Goal: Task Accomplishment & Management: Manage account settings

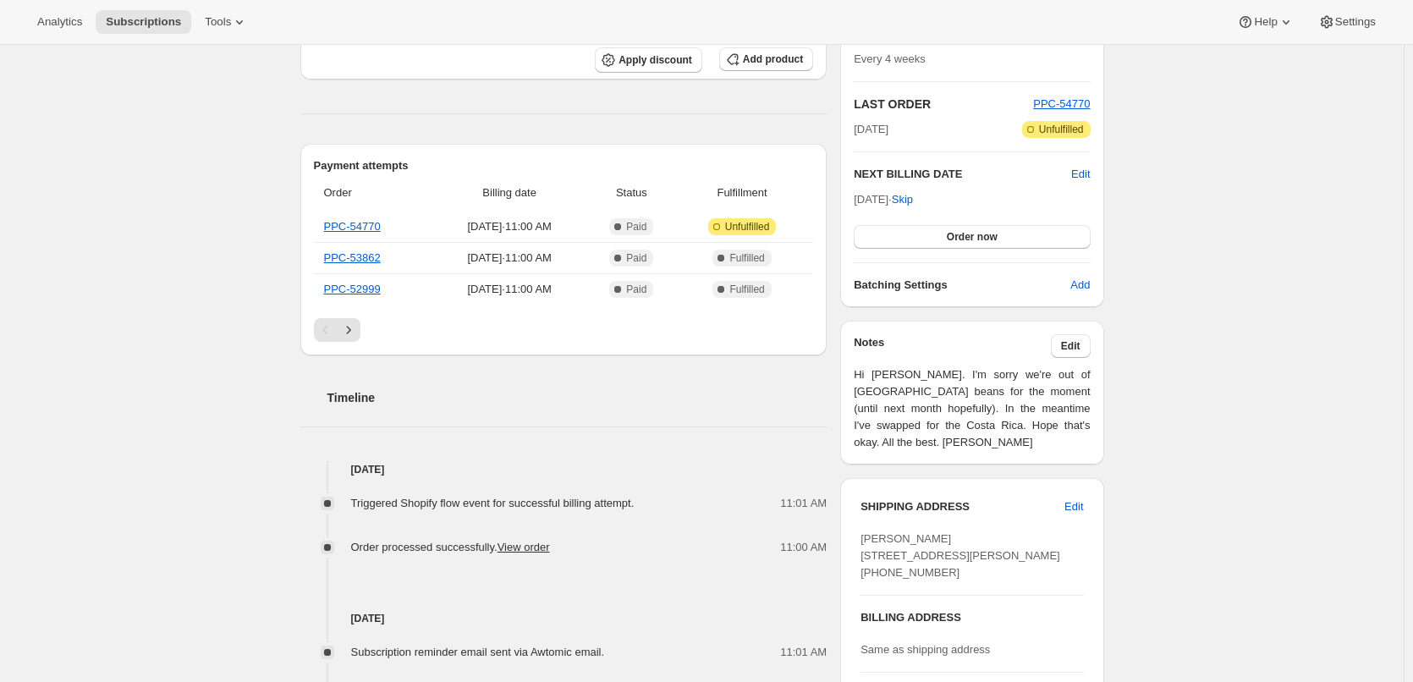
scroll to position [338, 0]
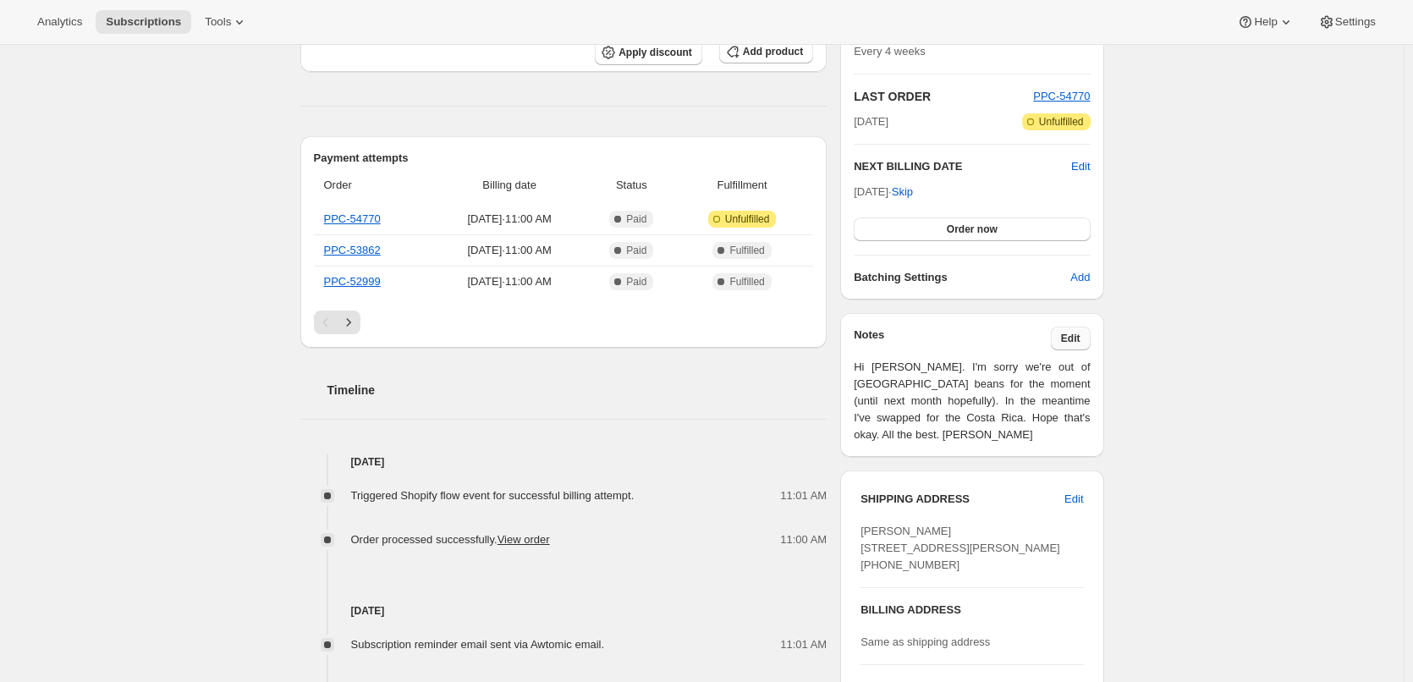
click at [1080, 335] on span "Edit" at bounding box center [1070, 339] width 19 height 14
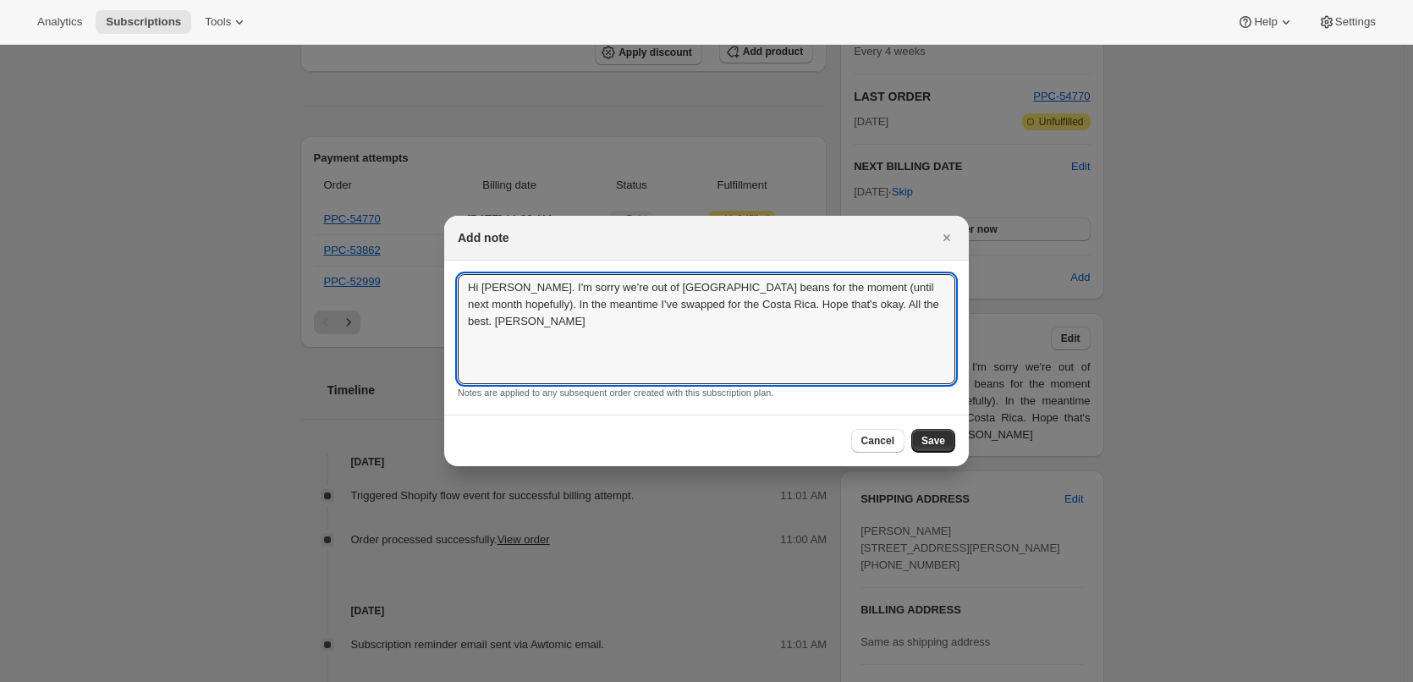
drag, startPoint x: 705, startPoint y: 294, endPoint x: 459, endPoint y: 261, distance: 248.4
click at [459, 261] on section "Hi Emma. I'm sorry we're out of Guatemala beans for the moment (until next mont…" at bounding box center [706, 338] width 525 height 154
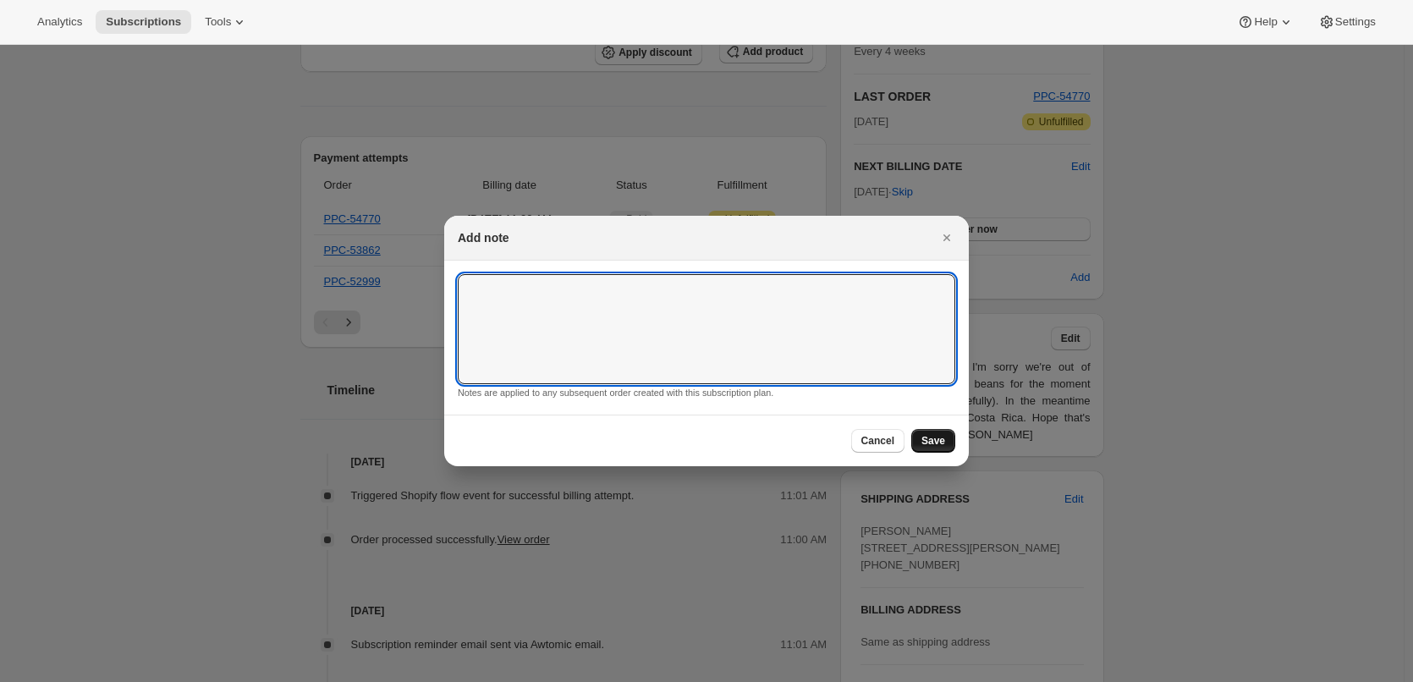
click at [941, 443] on span "Save" at bounding box center [933, 441] width 24 height 14
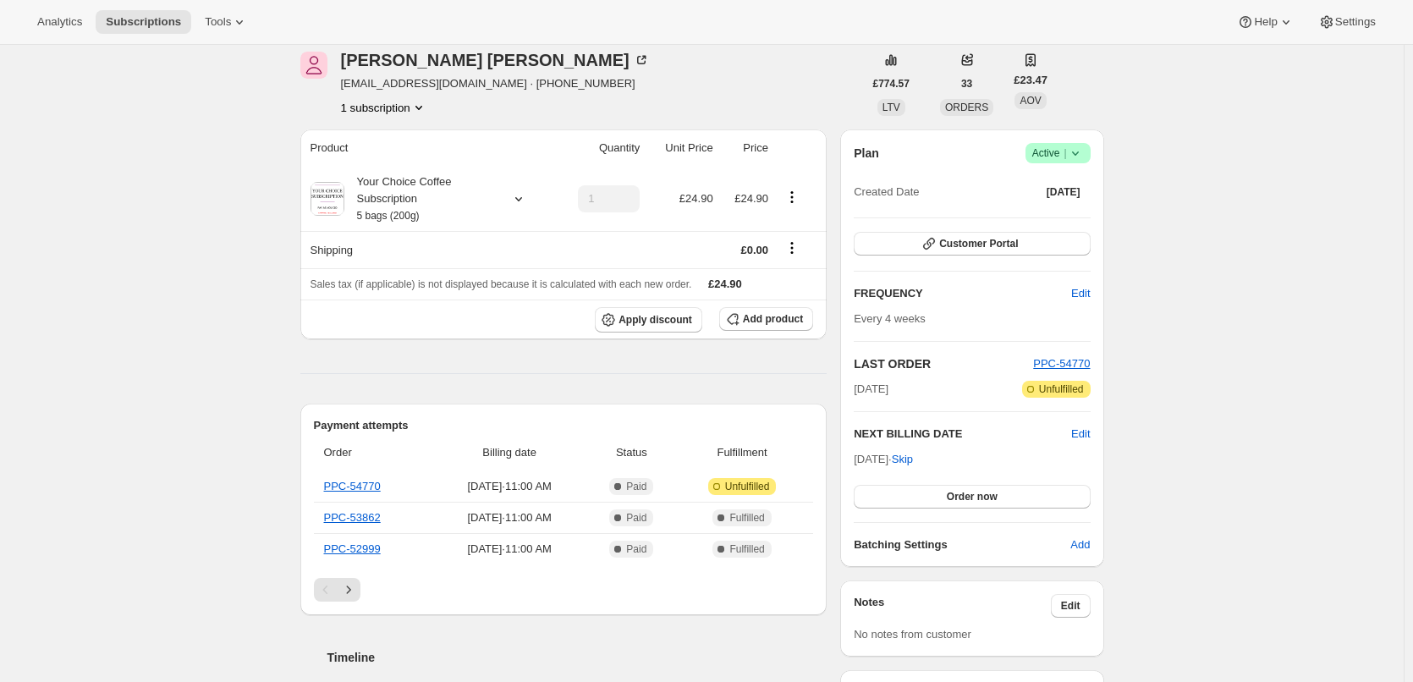
scroll to position [0, 0]
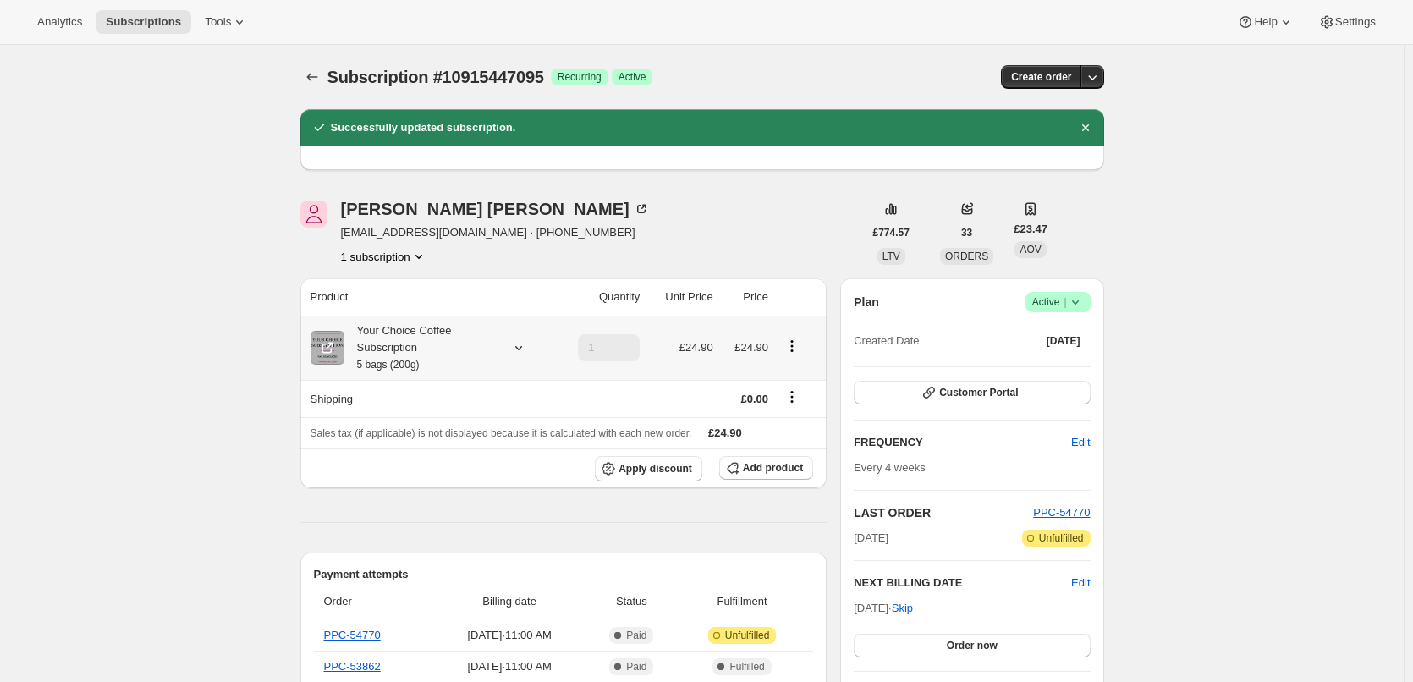
click at [524, 353] on icon at bounding box center [518, 347] width 17 height 17
click at [524, 351] on icon at bounding box center [518, 347] width 17 height 17
click at [928, 394] on icon "button" at bounding box center [929, 392] width 17 height 17
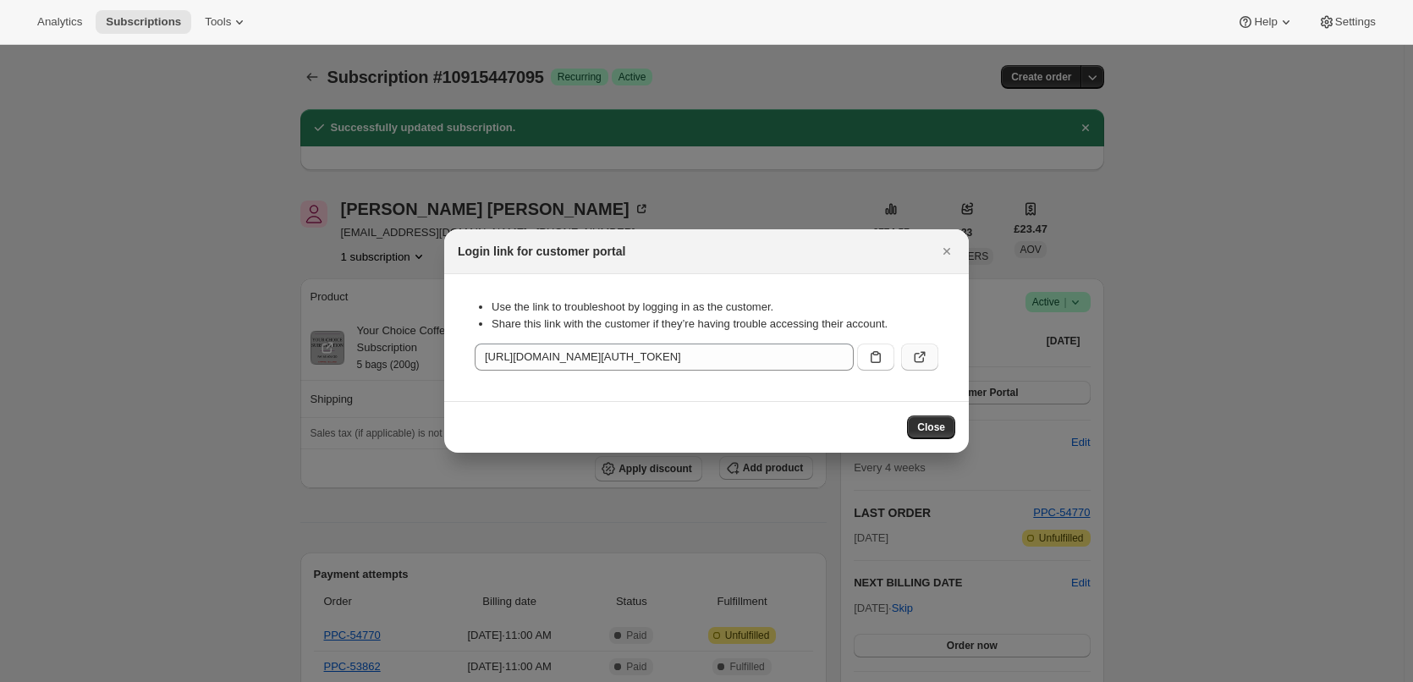
click at [928, 354] on button ":re7:" at bounding box center [919, 357] width 37 height 27
click at [953, 432] on button "Close" at bounding box center [931, 427] width 48 height 24
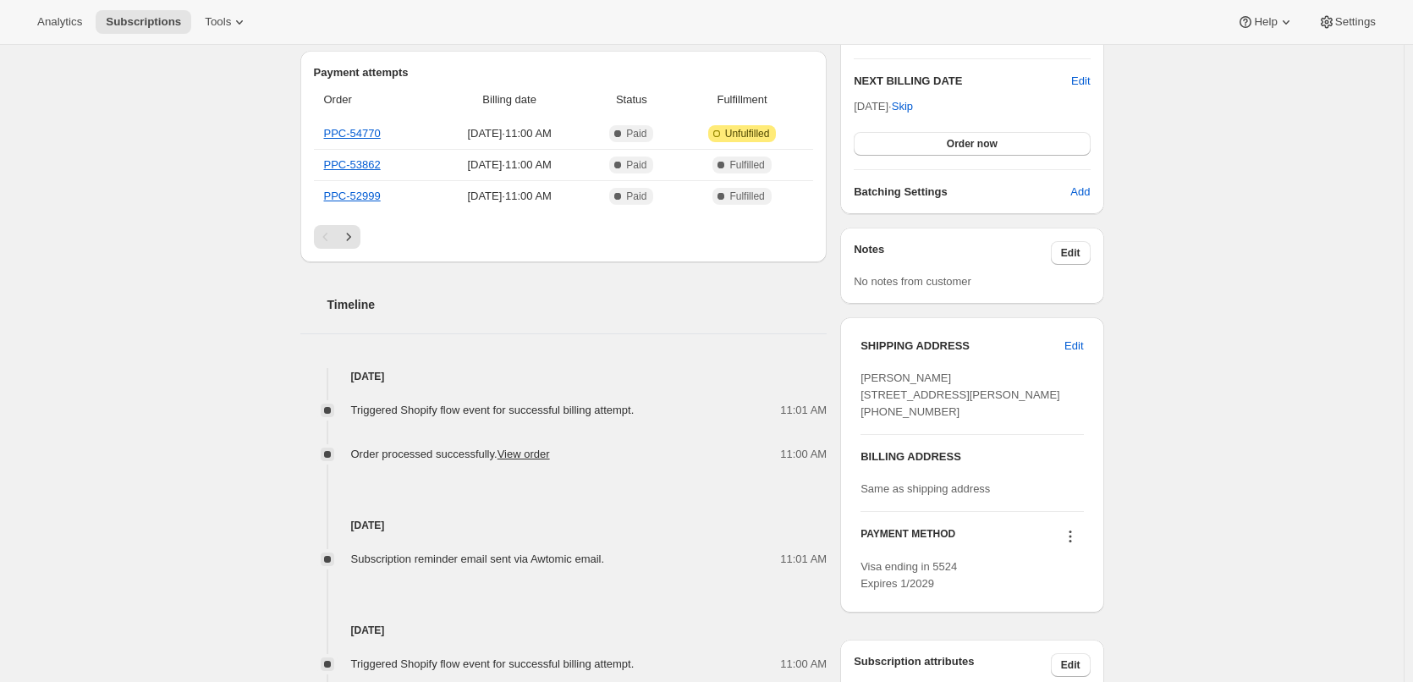
scroll to position [508, 0]
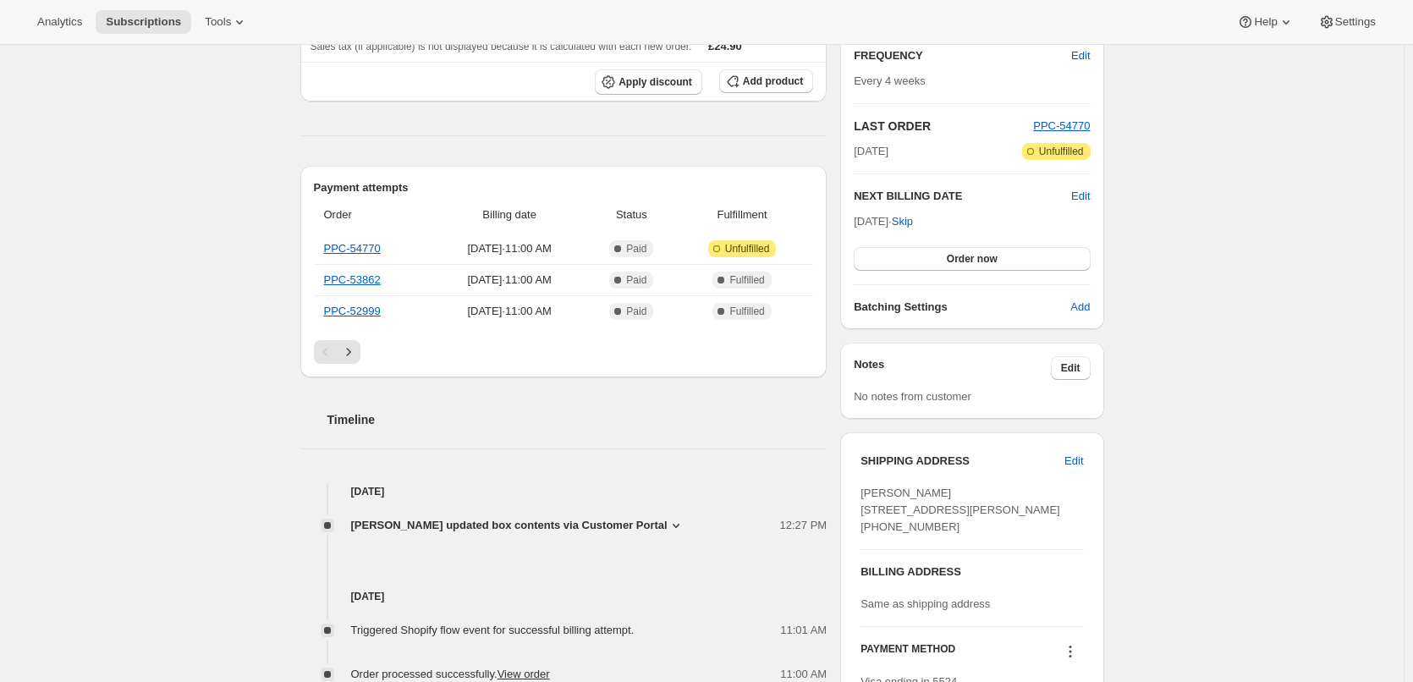
scroll to position [338, 0]
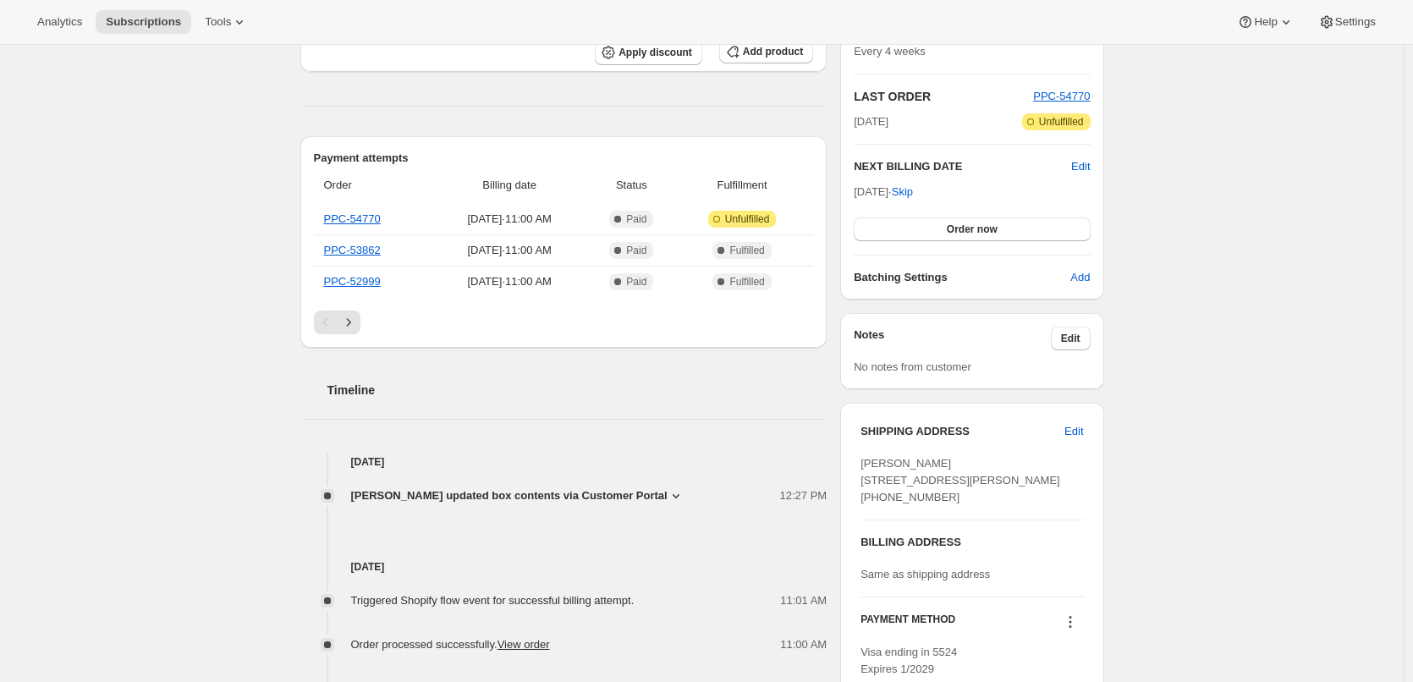
click at [672, 499] on icon at bounding box center [676, 495] width 17 height 17
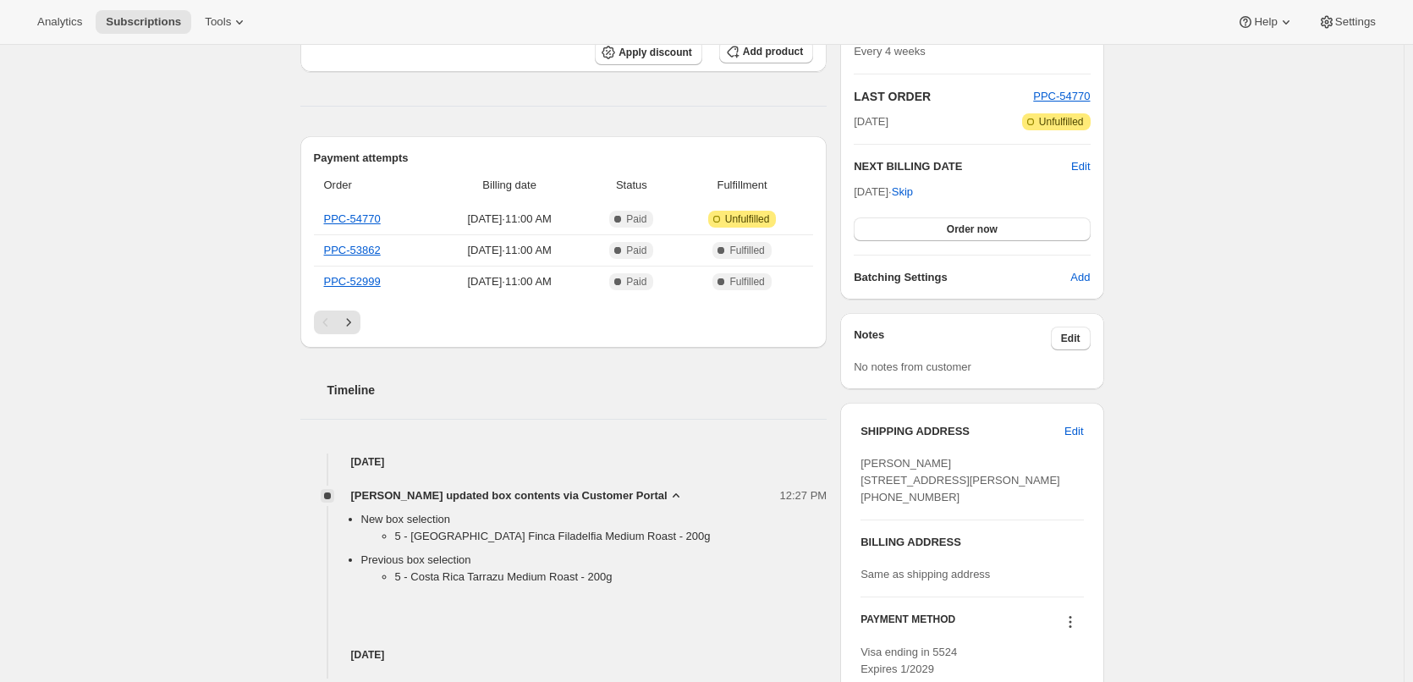
click at [670, 494] on icon at bounding box center [676, 495] width 17 height 17
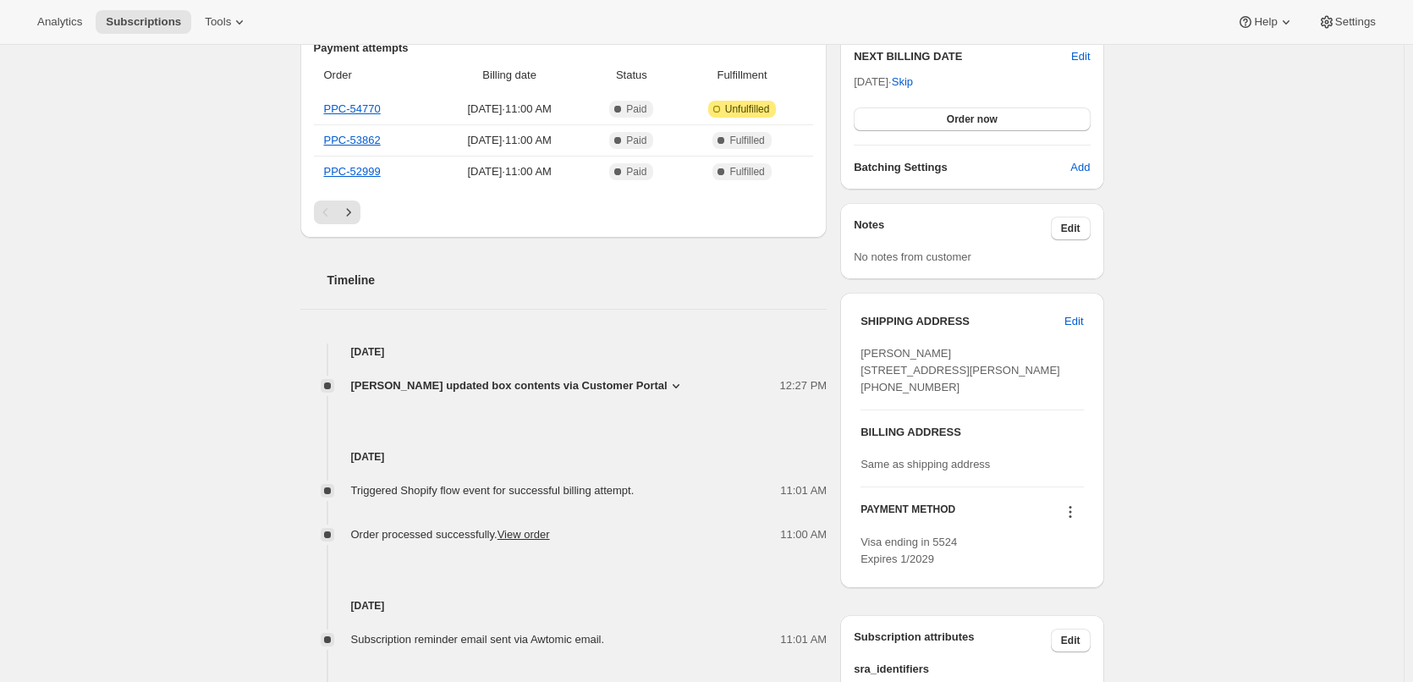
scroll to position [423, 0]
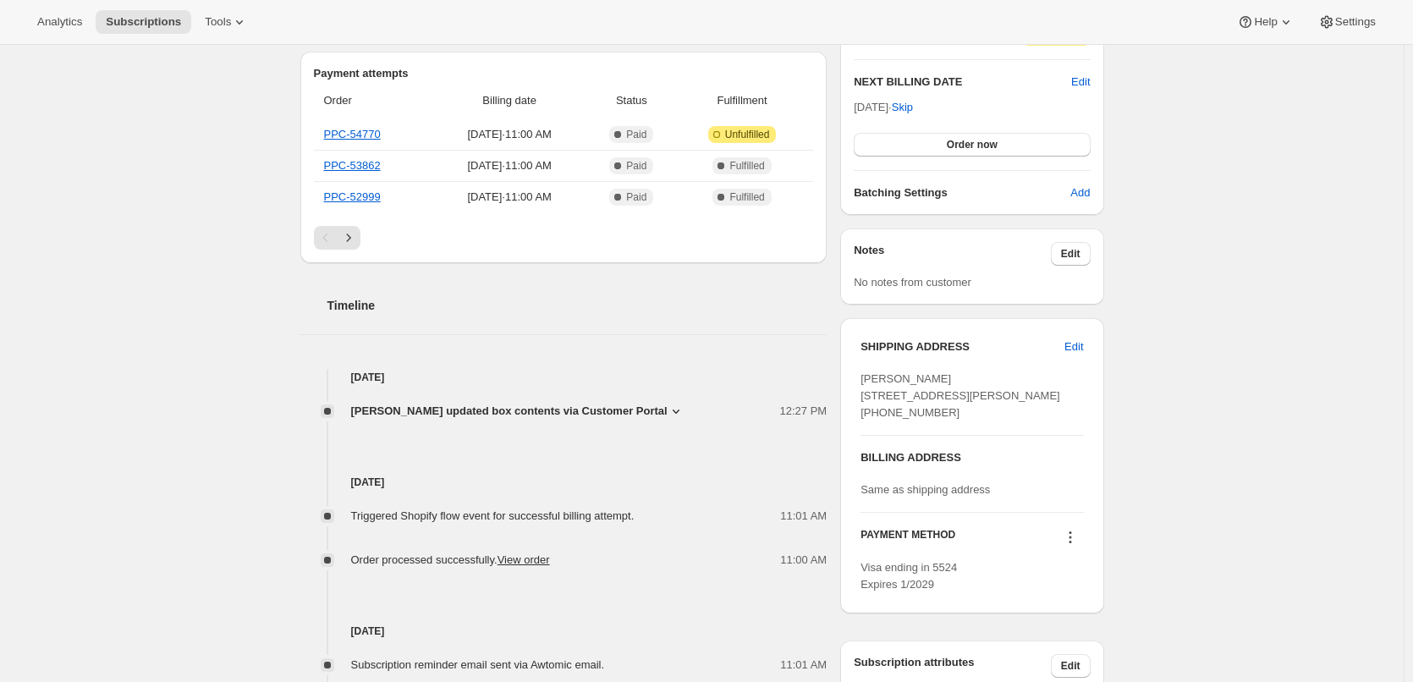
click at [589, 415] on span "Emma Johnston updated box contents via Customer Portal" at bounding box center [509, 411] width 316 height 17
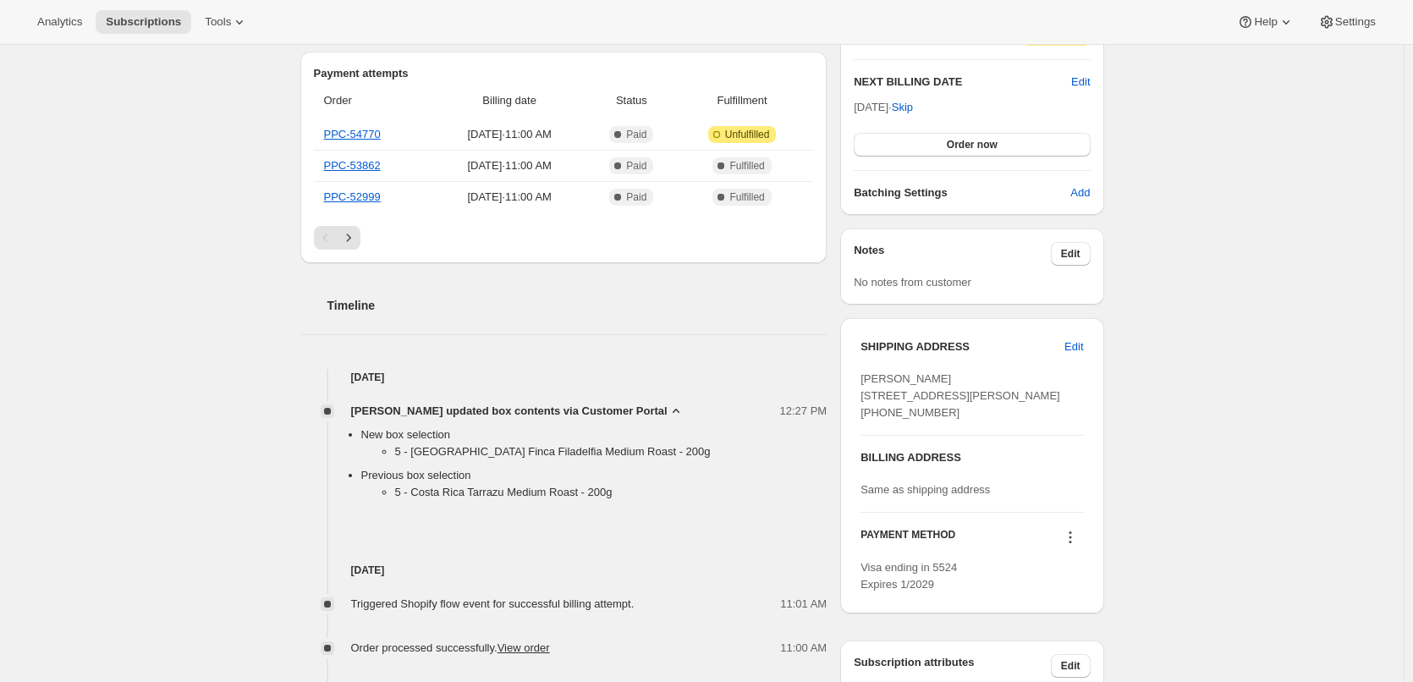
click at [591, 409] on span "Emma Johnston updated box contents via Customer Portal" at bounding box center [509, 411] width 316 height 17
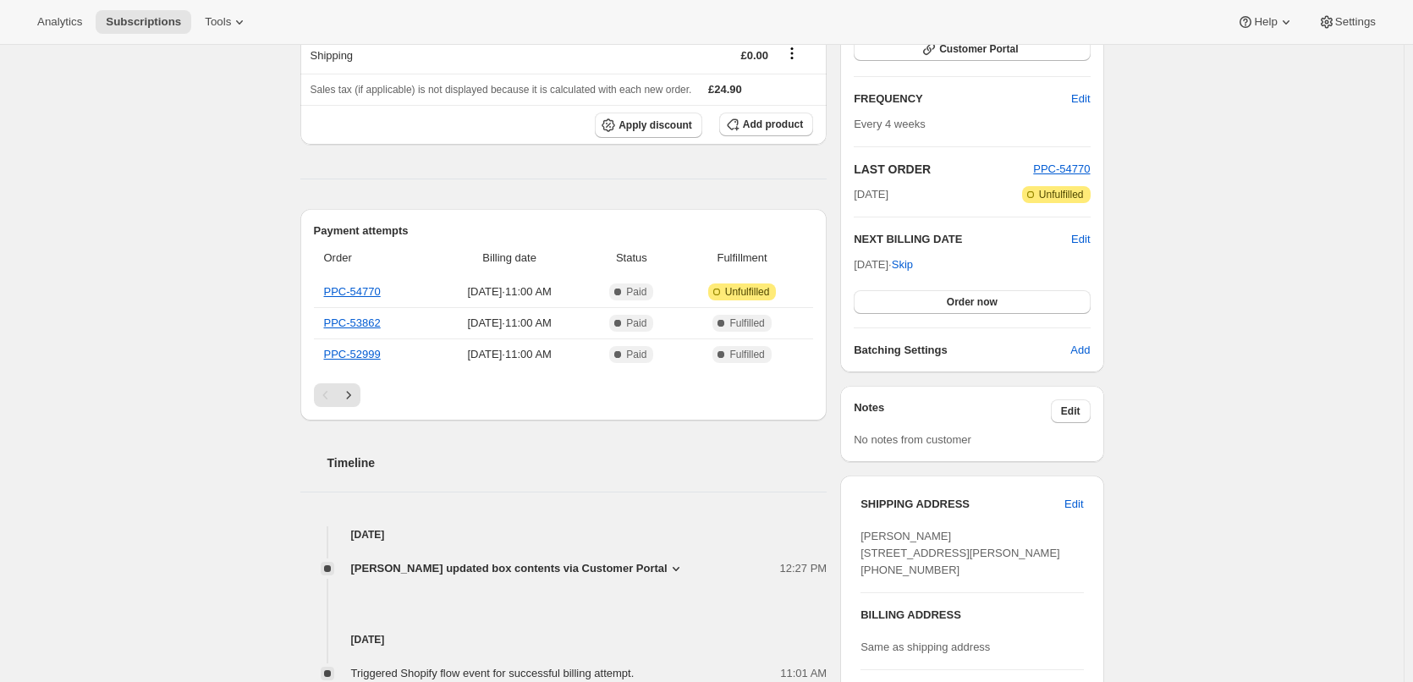
scroll to position [0, 0]
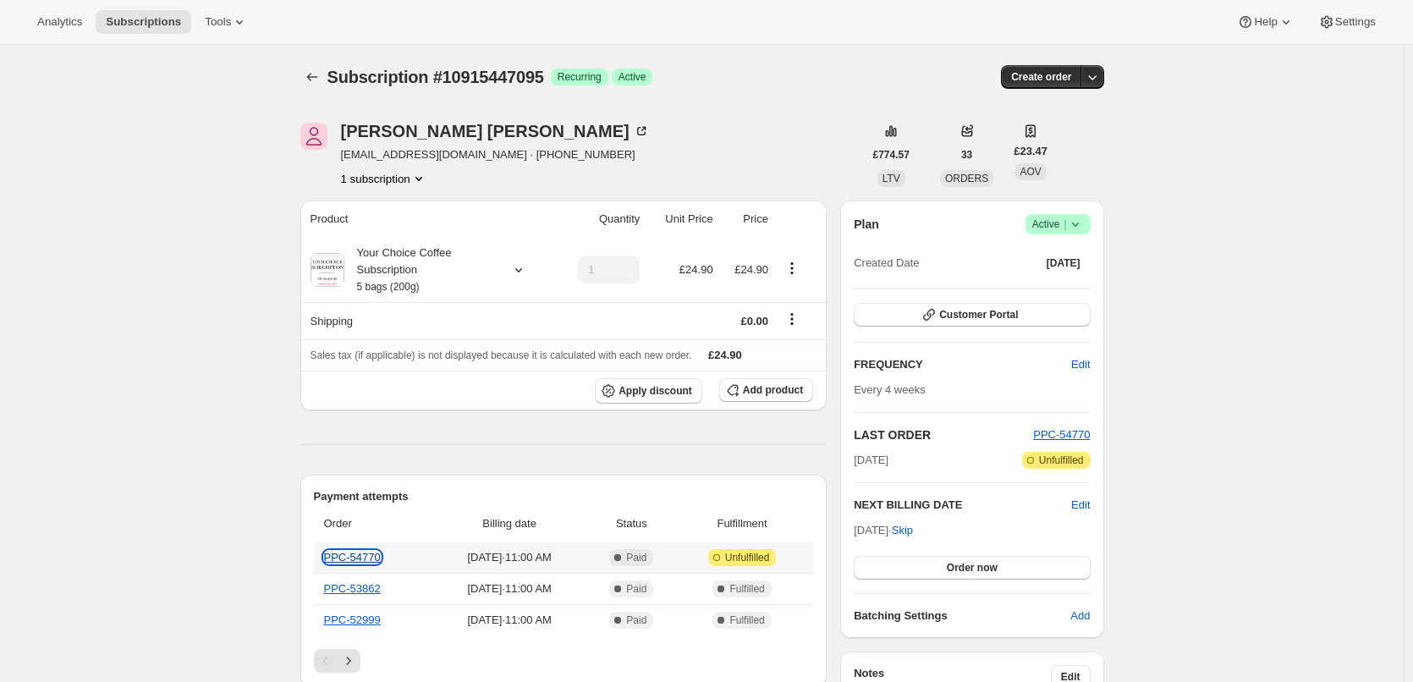
click at [352, 552] on link "PPC-54770" at bounding box center [352, 557] width 57 height 13
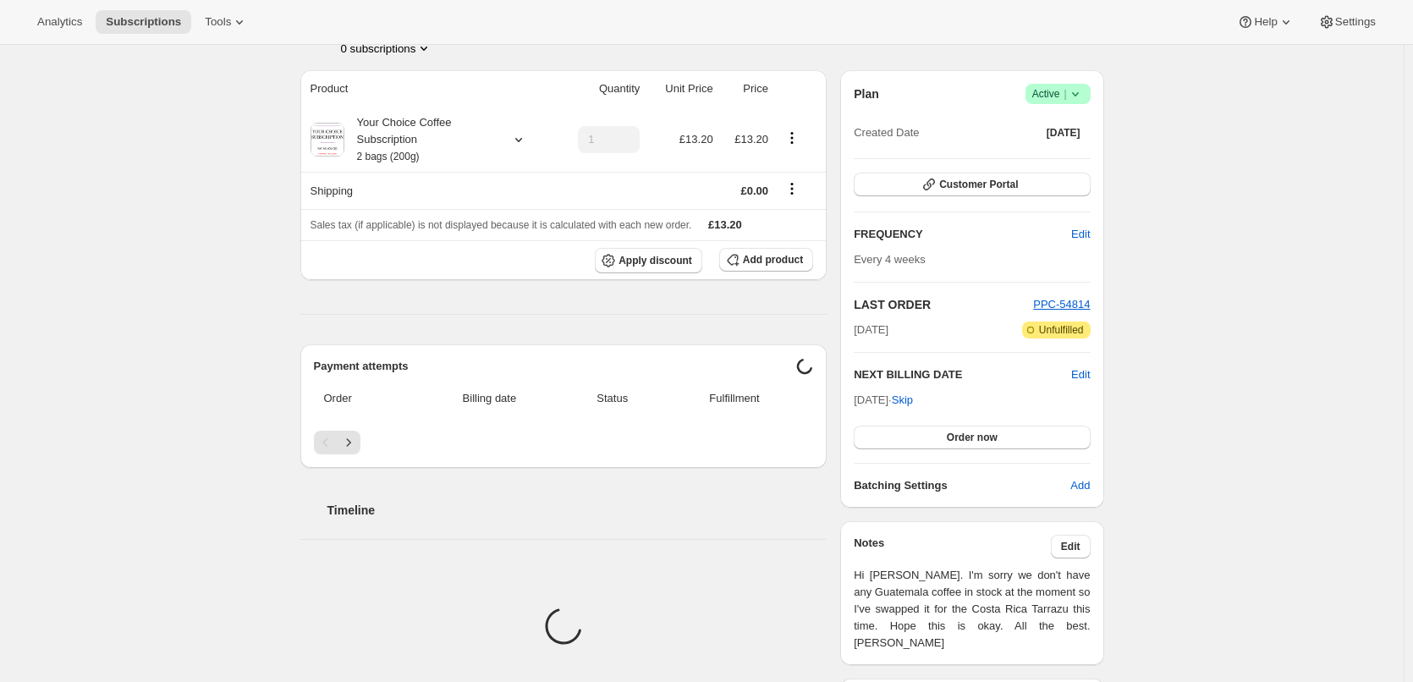
scroll to position [254, 0]
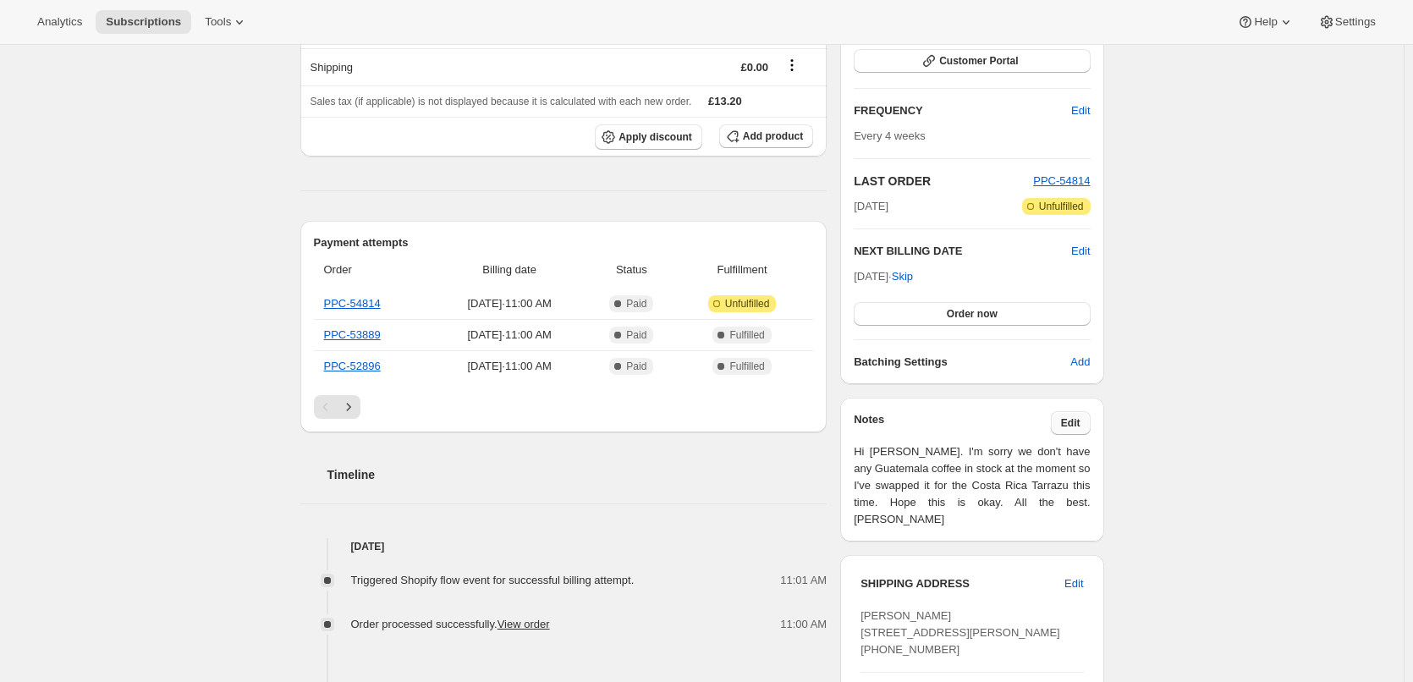
click at [1080, 422] on span "Edit" at bounding box center [1070, 423] width 19 height 14
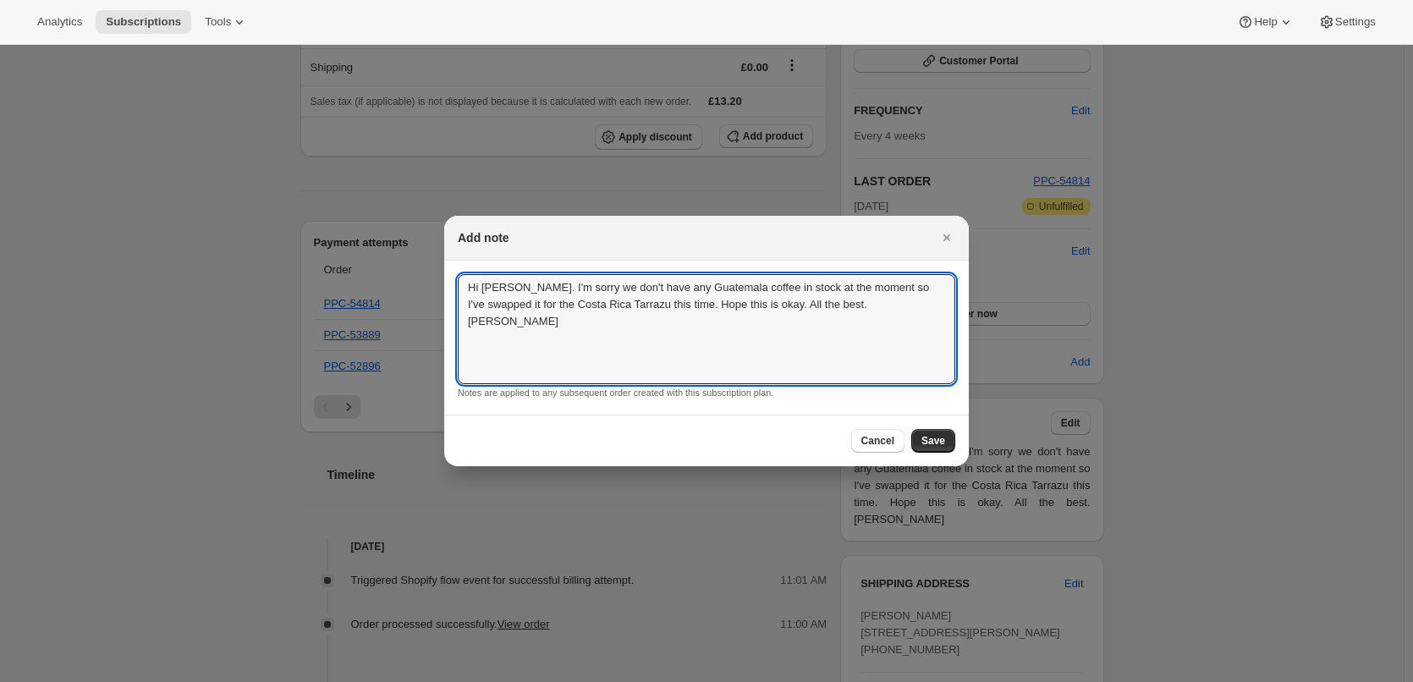
drag, startPoint x: 415, startPoint y: 292, endPoint x: 332, endPoint y: 286, distance: 84.0
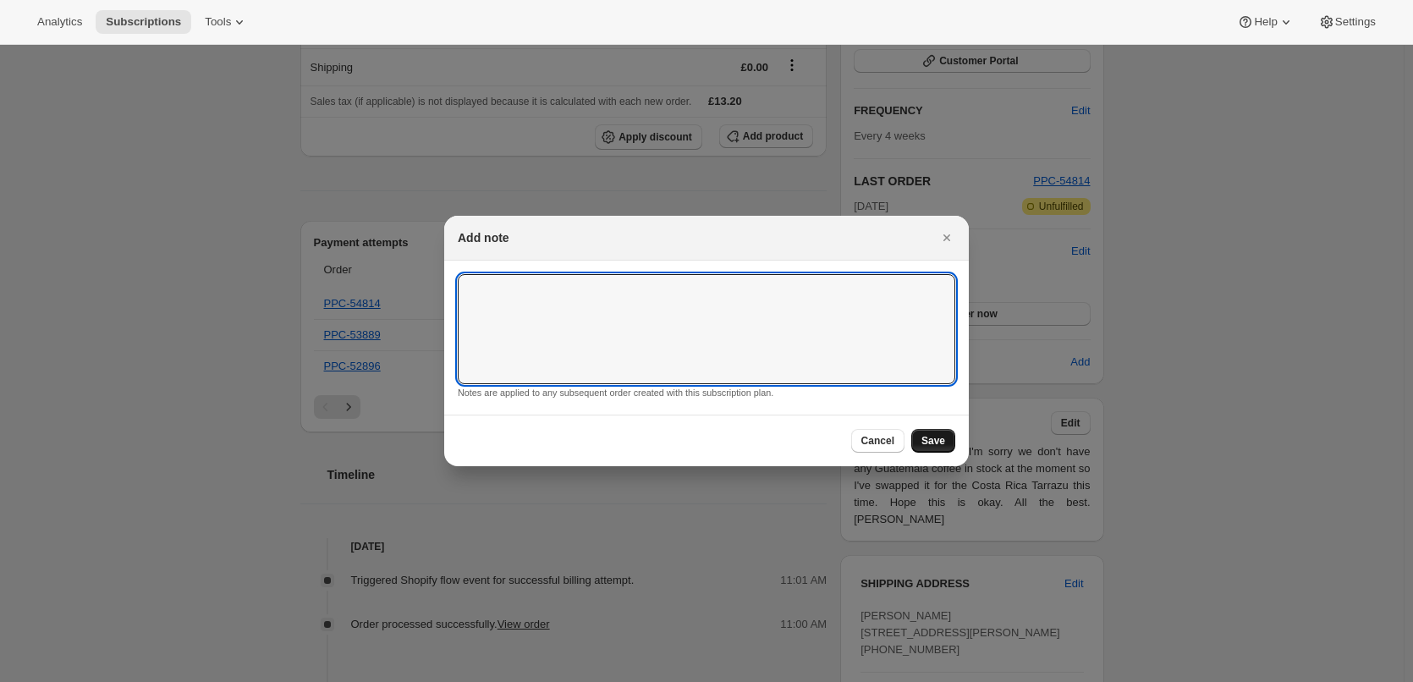
click at [926, 443] on span "Save" at bounding box center [933, 441] width 24 height 14
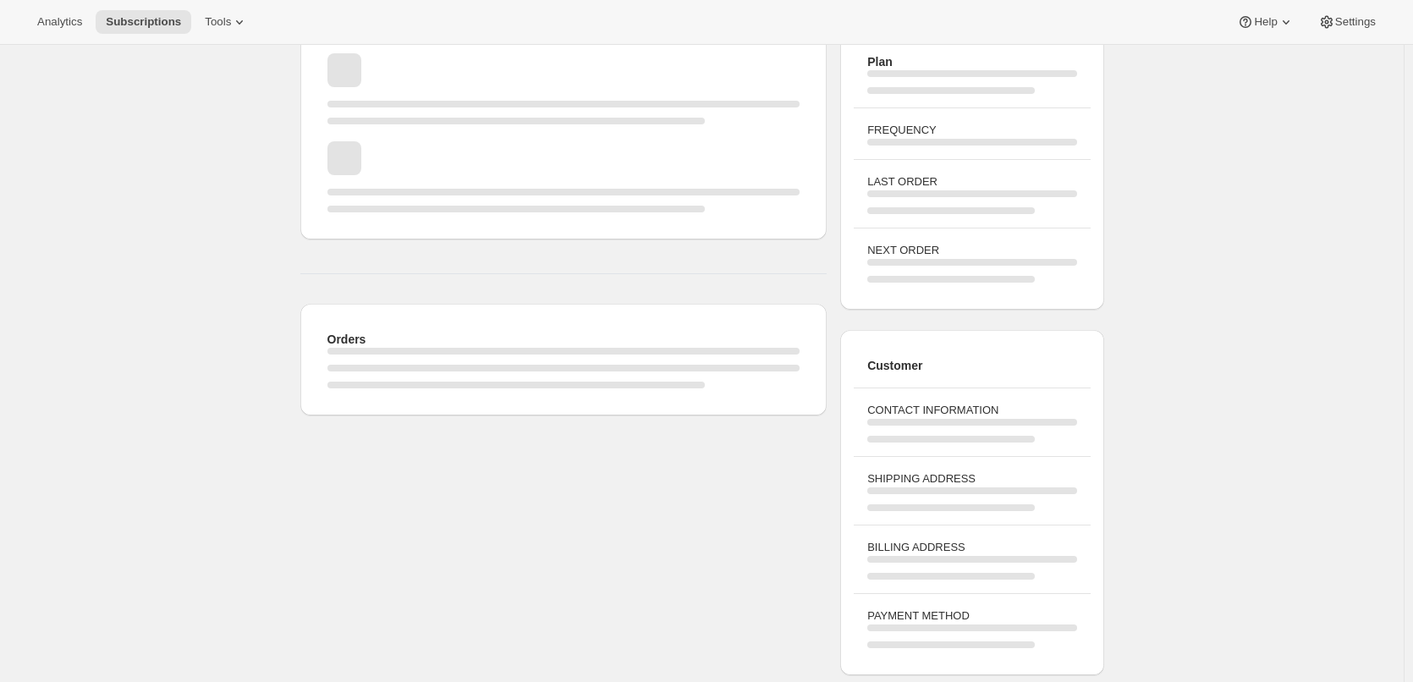
scroll to position [508, 0]
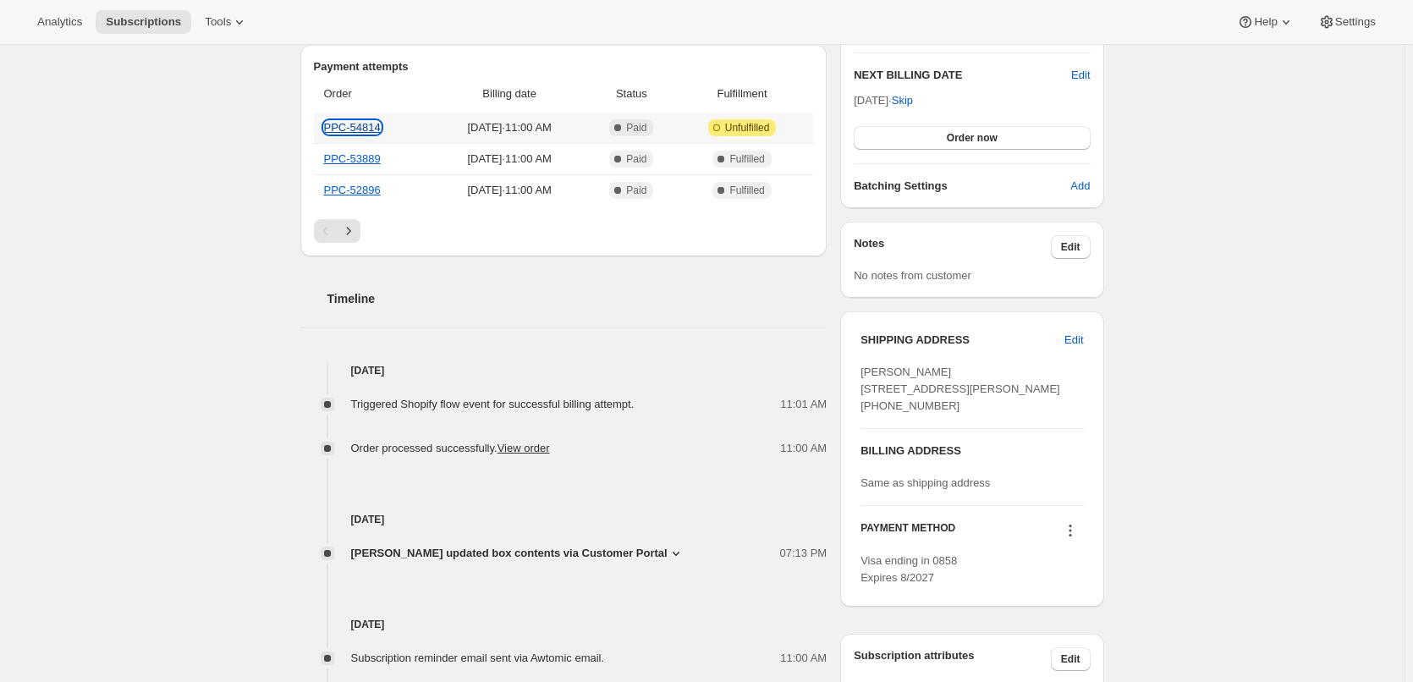
click at [371, 128] on link "PPC-54814" at bounding box center [352, 127] width 57 height 13
